Goal: Information Seeking & Learning: Learn about a topic

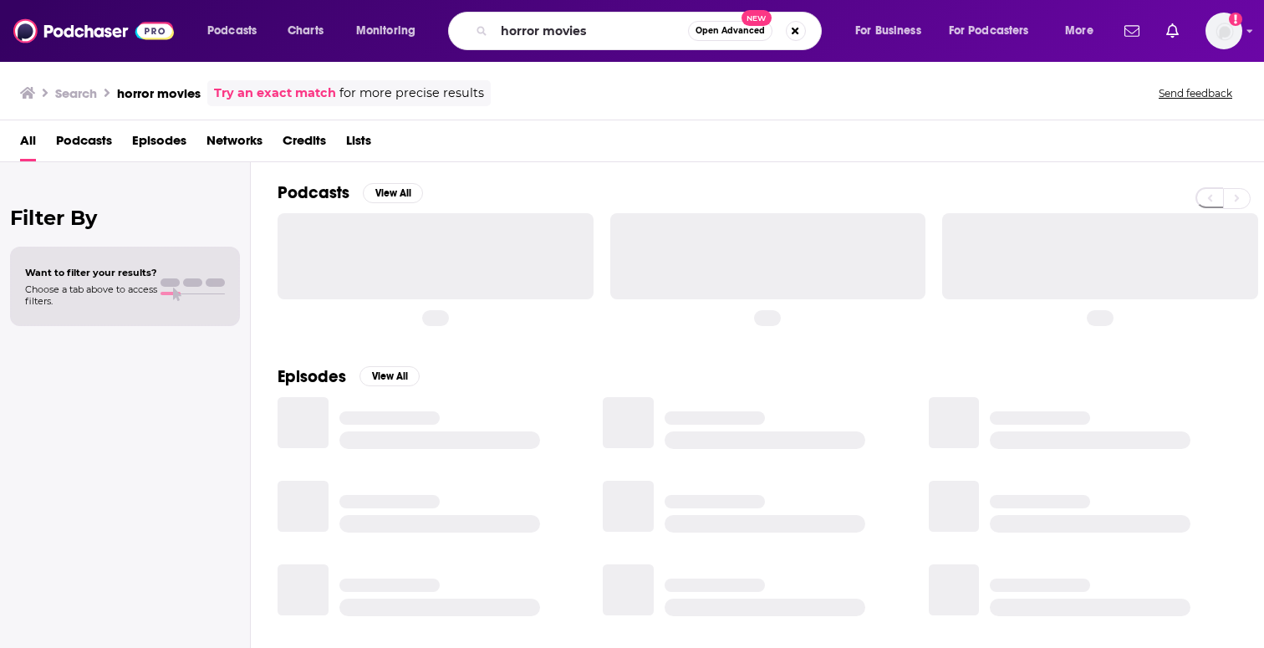
click at [508, 28] on input "horror movies" at bounding box center [591, 31] width 194 height 27
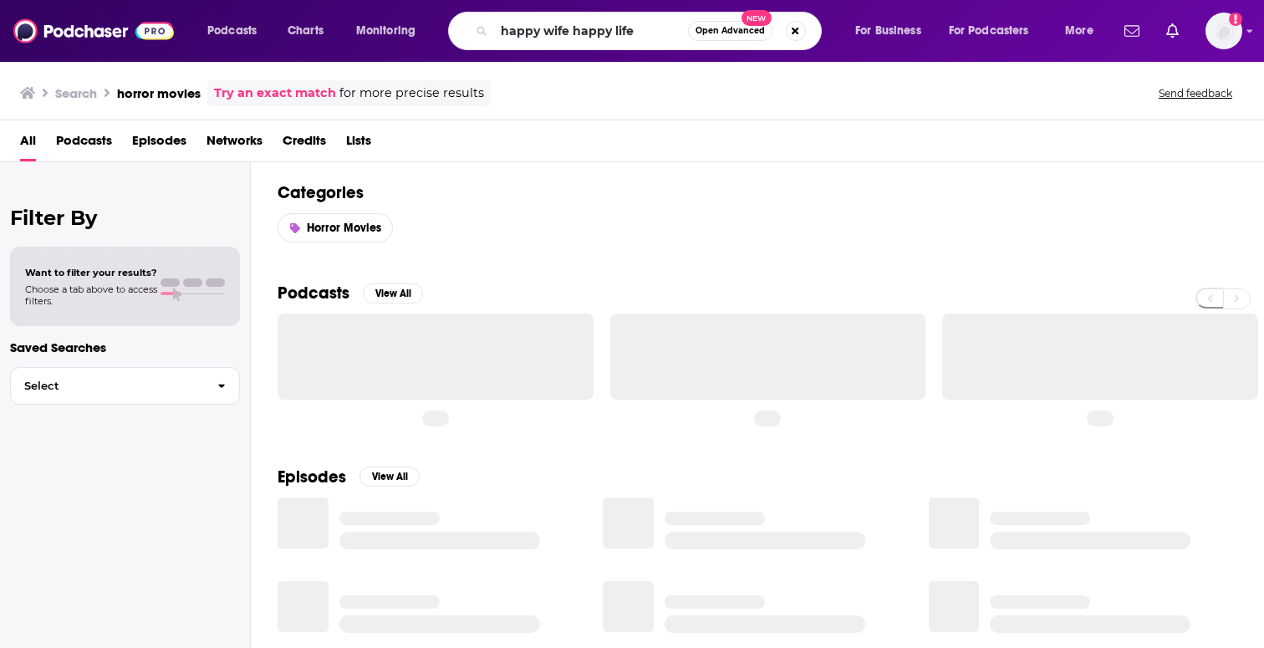
type input "happy wife happy life"
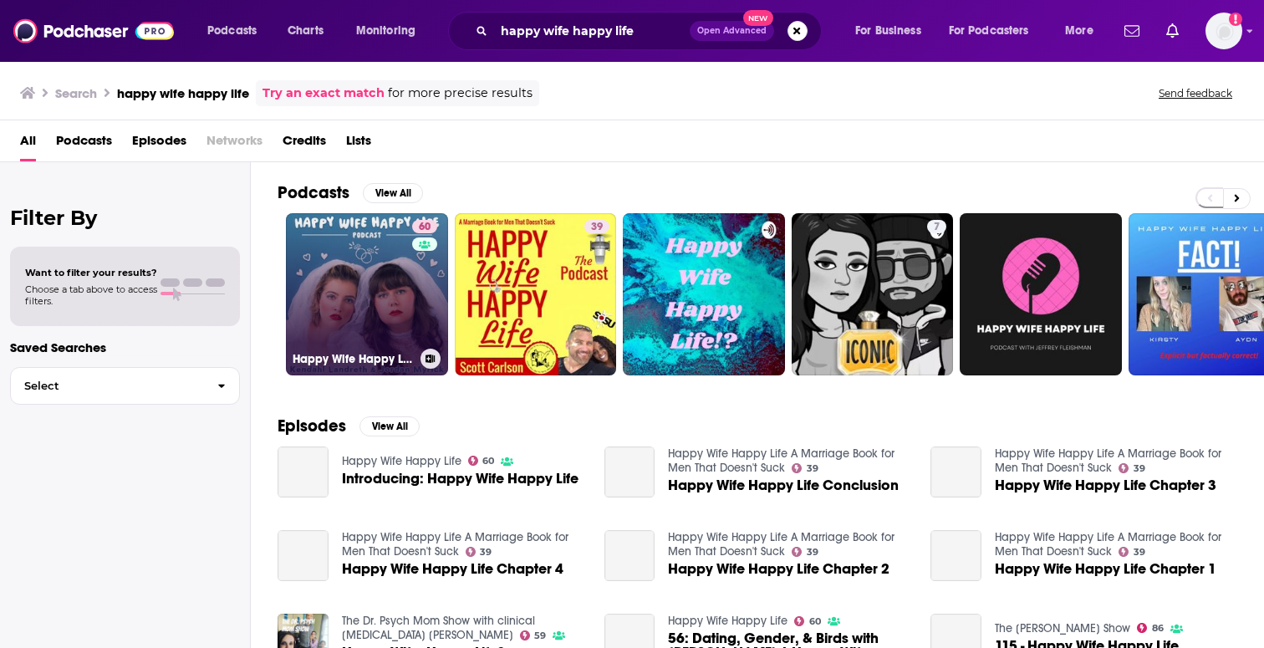
click at [377, 289] on link "60 Happy Wife Happy Life" at bounding box center [367, 294] width 162 height 162
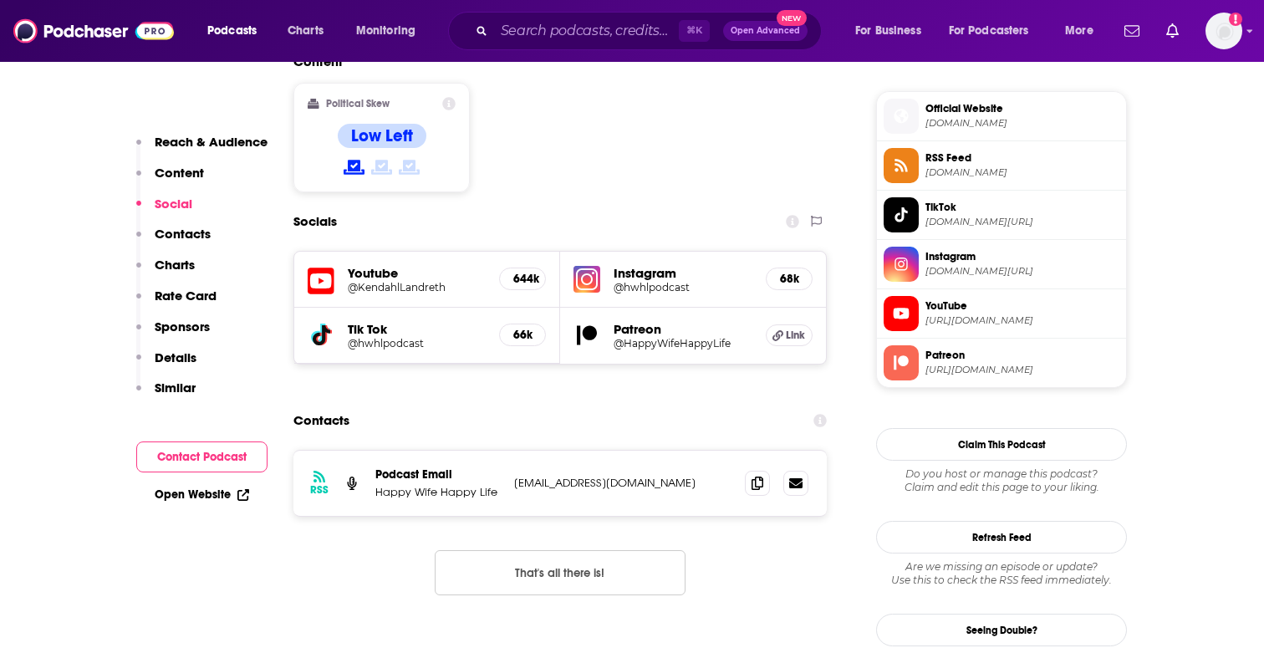
scroll to position [1330, 0]
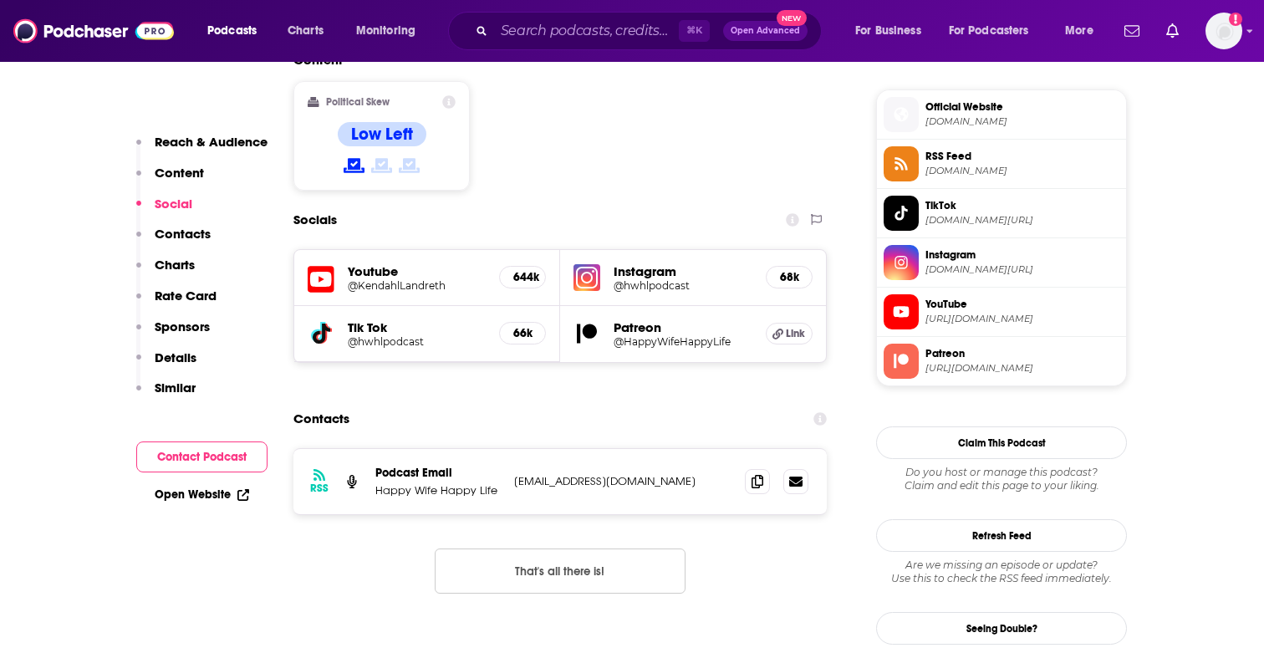
click at [637, 279] on h5 "@hwhlpodcast" at bounding box center [683, 285] width 139 height 13
click at [472, 279] on h5 "@KendahlLandreth" at bounding box center [417, 285] width 138 height 13
